Goal: Find specific page/section

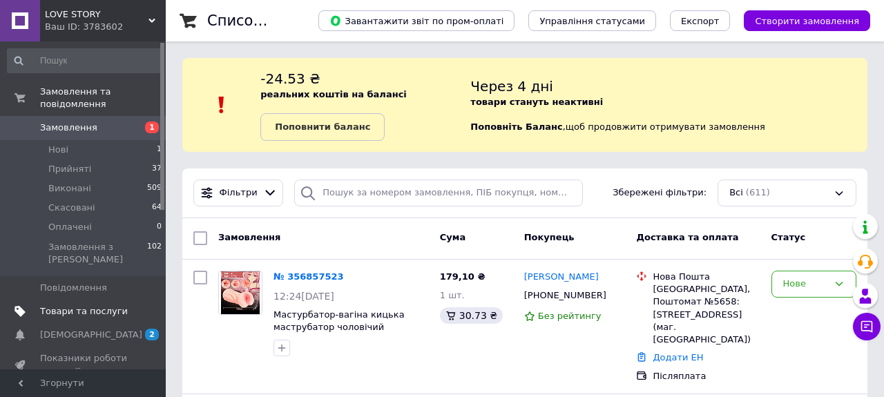
click at [81, 312] on span "Товари та послуги" at bounding box center [84, 311] width 88 height 12
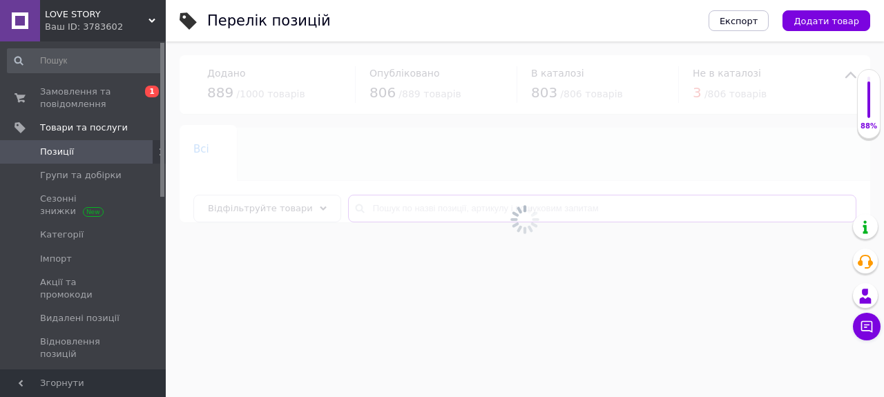
click at [372, 207] on input "text" at bounding box center [602, 209] width 509 height 28
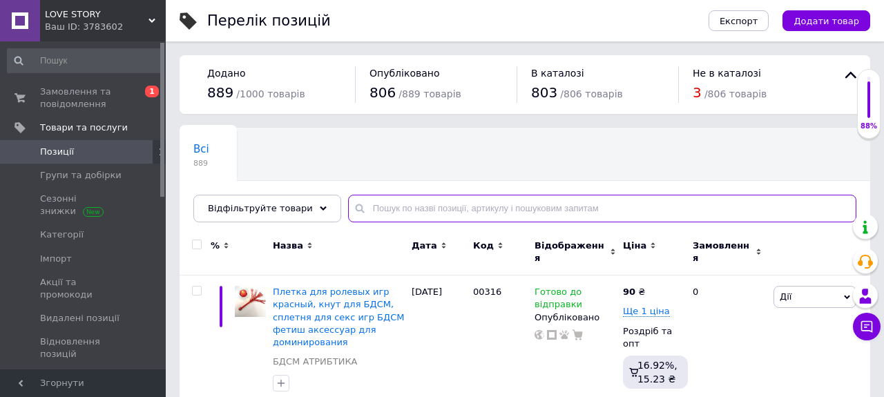
click at [371, 211] on input "text" at bounding box center [602, 209] width 509 height 28
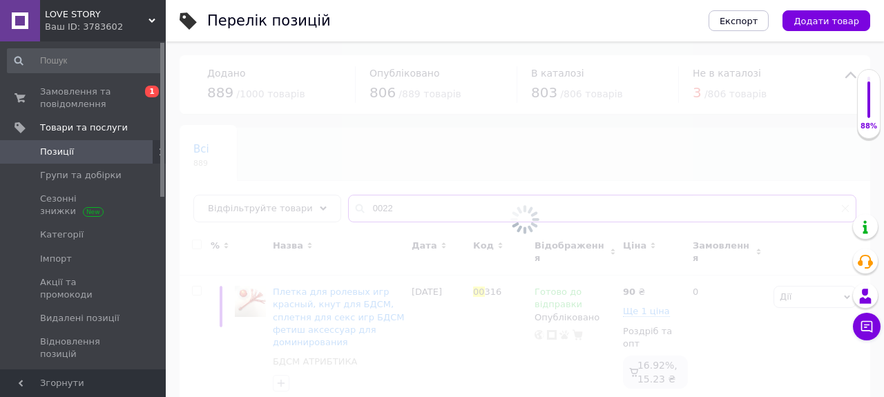
type input "00224"
